Goal: Information Seeking & Learning: Learn about a topic

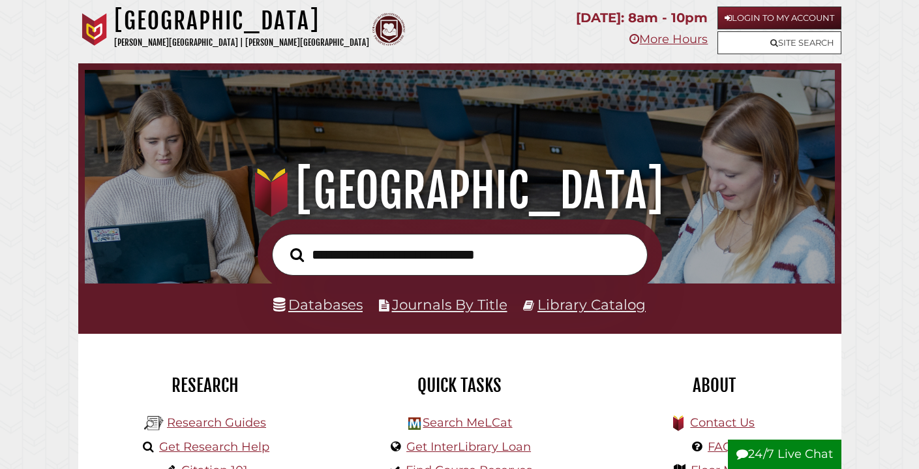
click at [805, 14] on link "Login to My Account" at bounding box center [780, 18] width 124 height 23
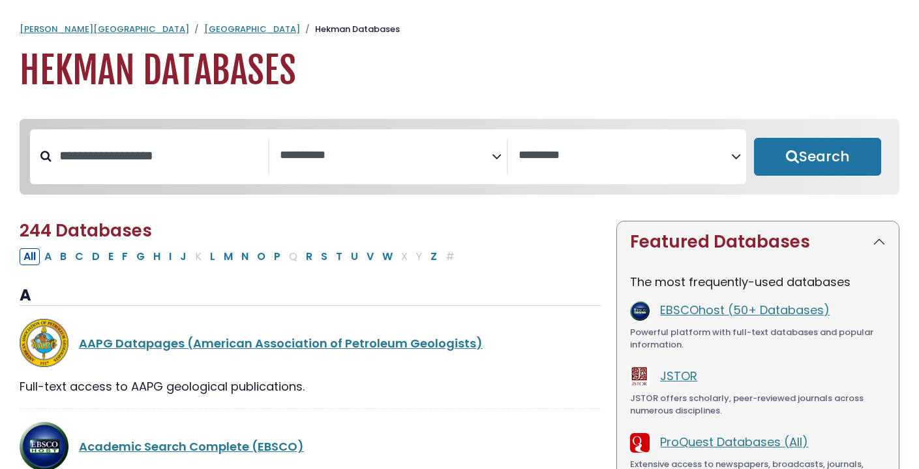
select select "Database Subject Filter"
select select "Database Vendors Filter"
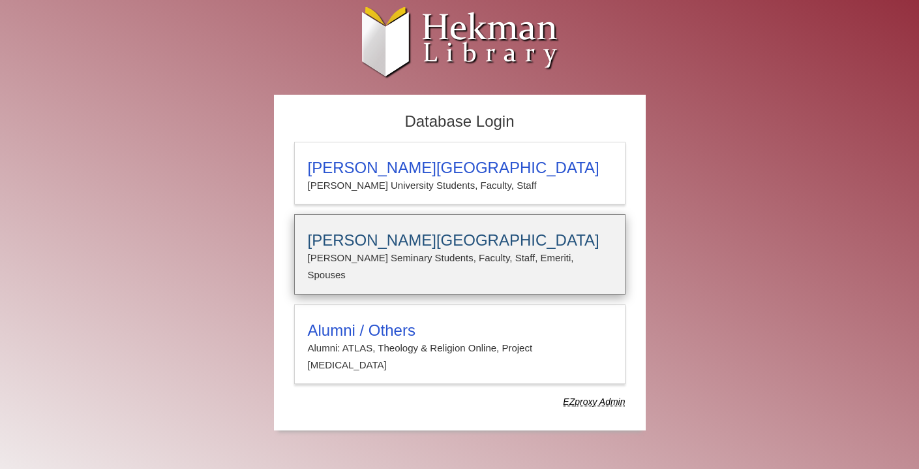
click at [381, 240] on h3 "Calvin Theological Seminary" at bounding box center [460, 240] width 304 height 18
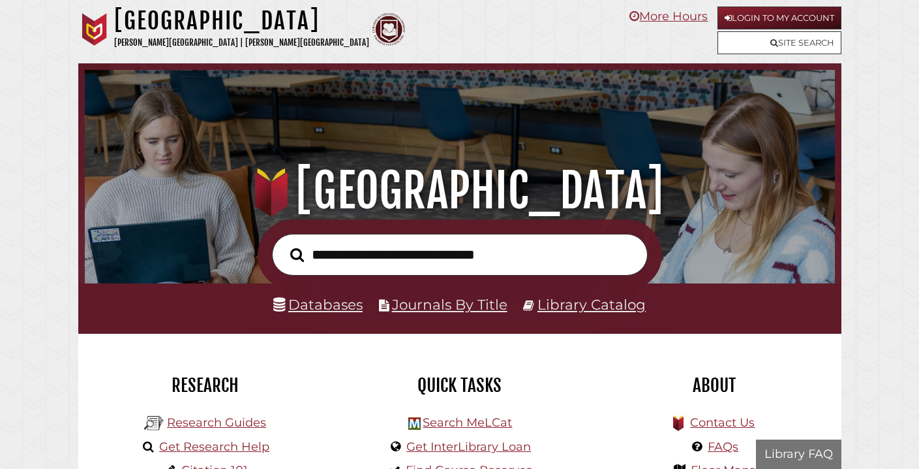
scroll to position [248, 744]
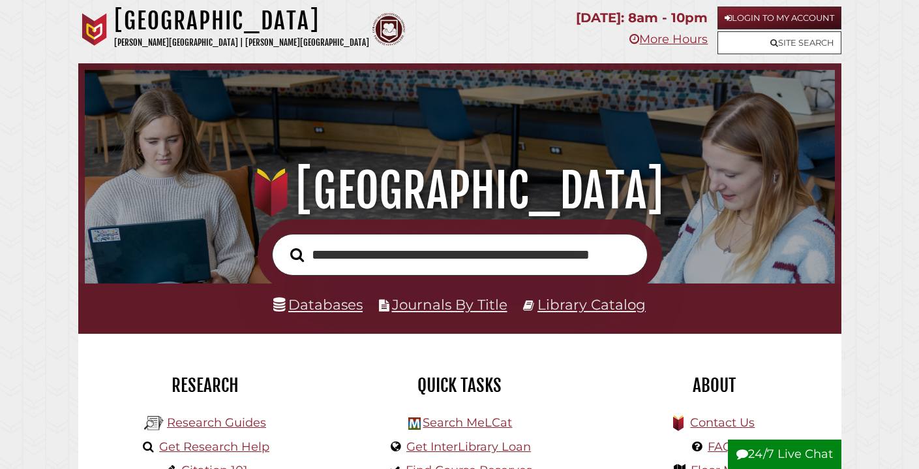
type input "**********"
click at [296, 254] on button "Search" at bounding box center [297, 254] width 27 height 21
